Goal: Transaction & Acquisition: Download file/media

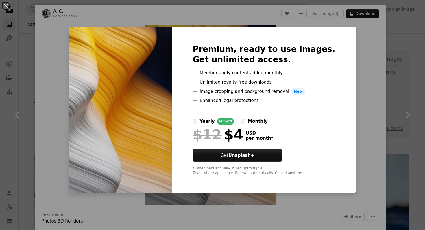
scroll to position [5415, 0]
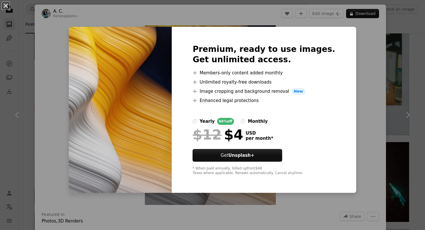
click at [3, 8] on button "An X shape" at bounding box center [5, 5] width 7 height 7
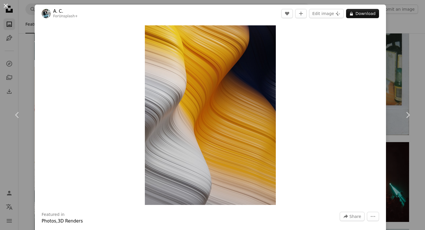
click at [8, 9] on button "An X shape" at bounding box center [5, 5] width 7 height 7
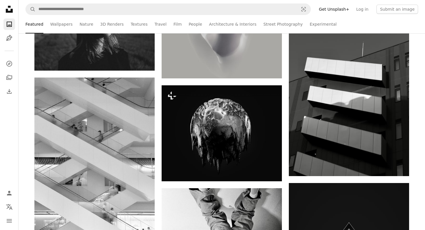
scroll to position [6418, 0]
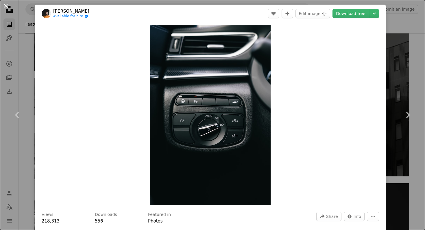
click at [9, 9] on button "An X shape" at bounding box center [5, 5] width 7 height 7
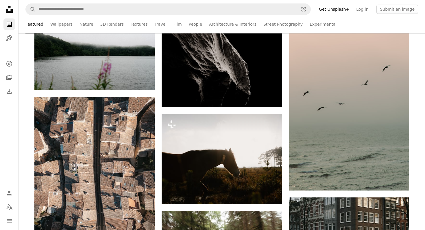
scroll to position [7301, 0]
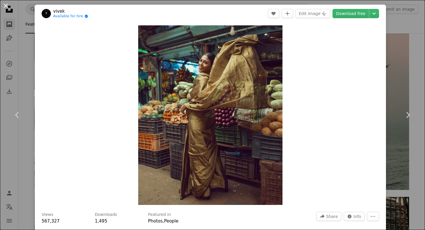
click at [4, 3] on button "An X shape" at bounding box center [5, 5] width 7 height 7
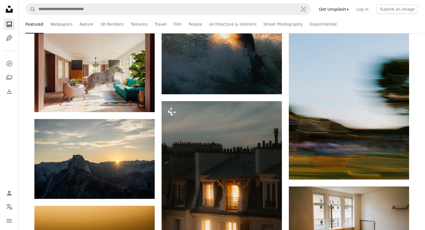
scroll to position [16765, 0]
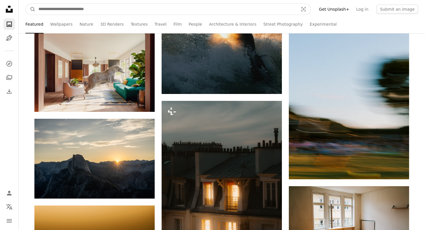
click at [49, 10] on input "Find visuals sitewide" at bounding box center [166, 9] width 261 height 11
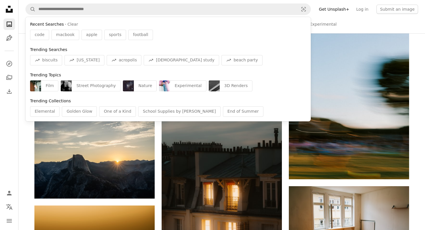
click at [14, 132] on nav "Unsplash logo Unsplash Home A photo Pen Tool A compass A stack of folders Downl…" at bounding box center [9, 115] width 18 height 230
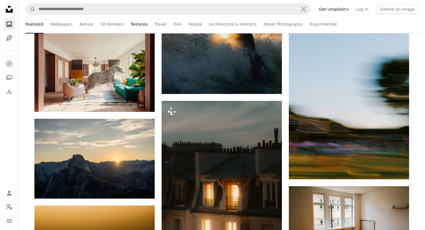
click at [131, 26] on link "Textures" at bounding box center [139, 24] width 17 height 18
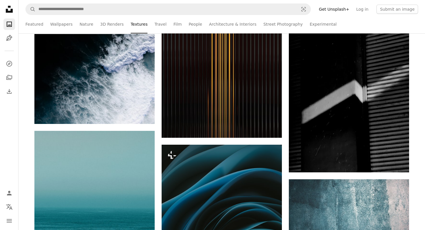
scroll to position [2753, 0]
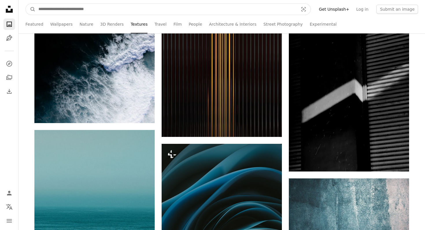
click at [103, 6] on input "Find visuals sitewide" at bounding box center [166, 9] width 261 height 11
type input "*******"
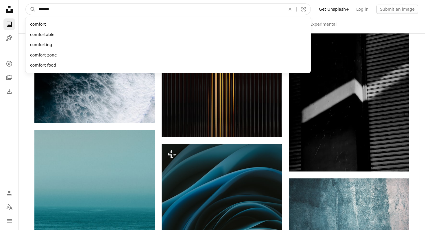
click button "A magnifying glass" at bounding box center [31, 9] width 10 height 11
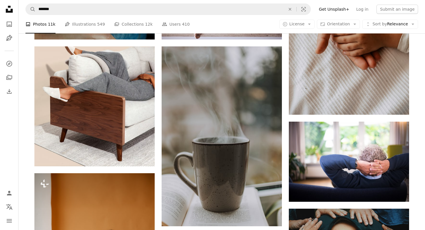
scroll to position [371, 0]
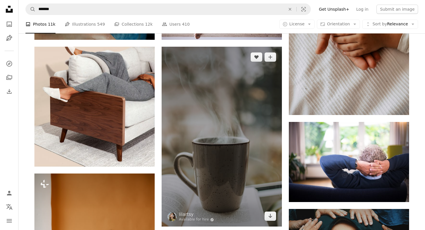
click at [208, 114] on img at bounding box center [221, 137] width 120 height 180
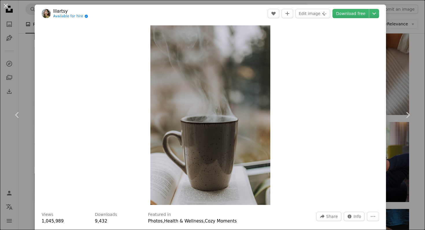
click at [357, 19] on header "lilartsy Available for hire A checkmark inside of a circle A heart A plus sign …" at bounding box center [210, 14] width 351 height 18
click at [352, 10] on link "Download free" at bounding box center [350, 13] width 36 height 9
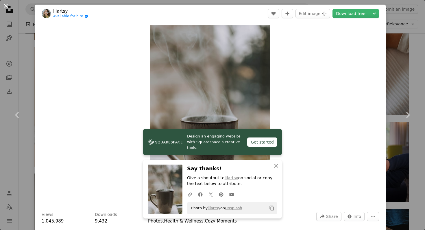
click at [6, 3] on button "An X shape" at bounding box center [5, 5] width 7 height 7
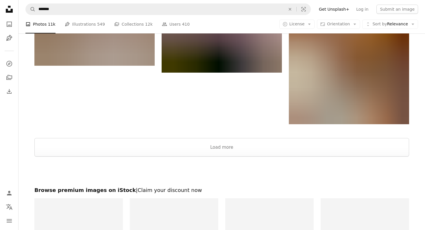
scroll to position [1179, 0]
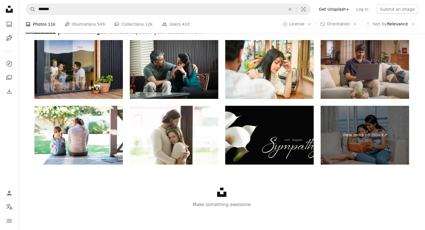
click at [10, 13] on icon "Unsplash logo Unsplash Home" at bounding box center [9, 9] width 12 height 12
